Goal: Navigation & Orientation: Find specific page/section

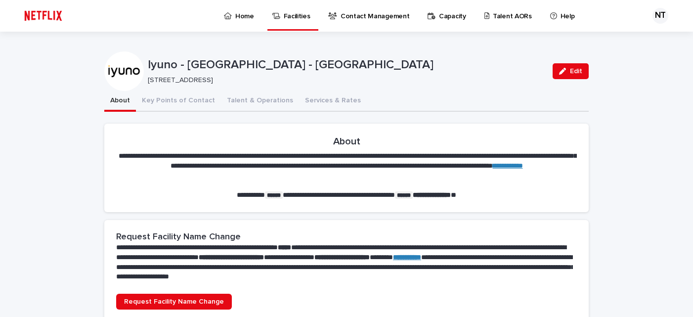
click at [50, 16] on img at bounding box center [43, 16] width 47 height 20
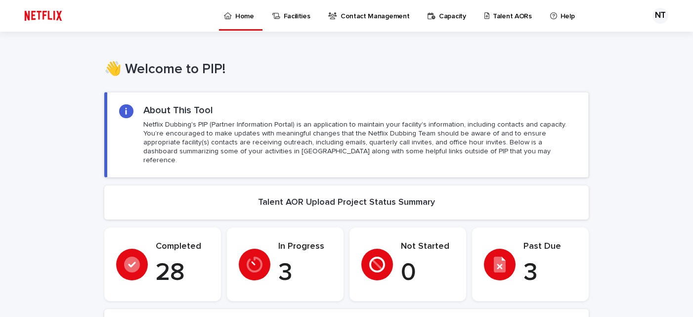
click at [52, 19] on img at bounding box center [43, 16] width 47 height 20
click at [663, 18] on div "NT" at bounding box center [661, 16] width 16 height 16
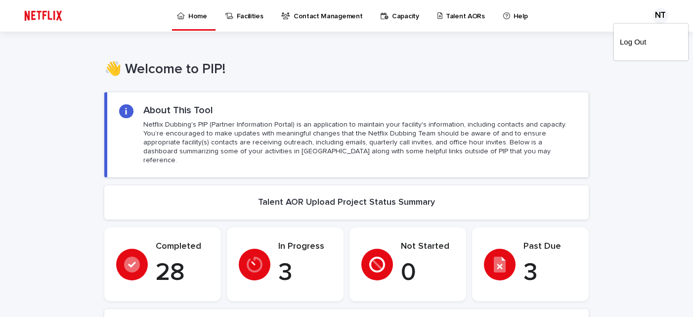
drag, startPoint x: 607, startPoint y: 108, endPoint x: 622, endPoint y: 107, distance: 14.4
